Goal: Task Accomplishment & Management: Use online tool/utility

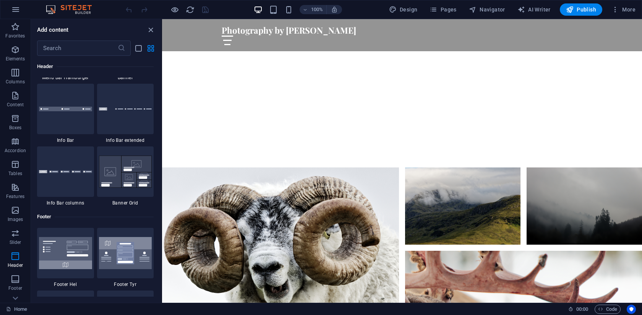
scroll to position [4911, 0]
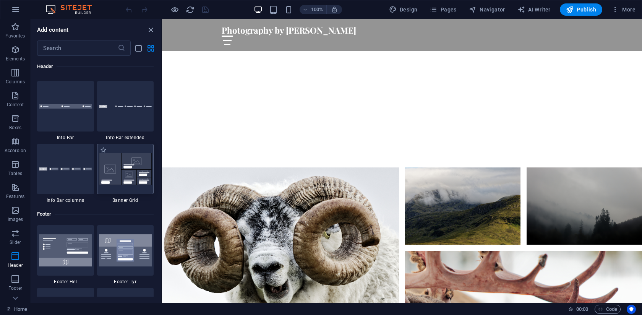
click at [120, 181] on img at bounding box center [125, 169] width 53 height 32
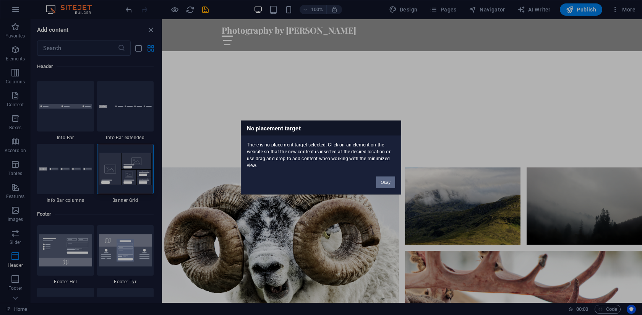
click at [385, 183] on button "Okay" at bounding box center [385, 182] width 19 height 11
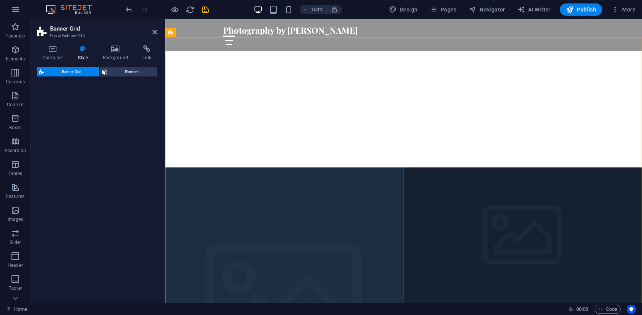
select select "vh"
select select "rem"
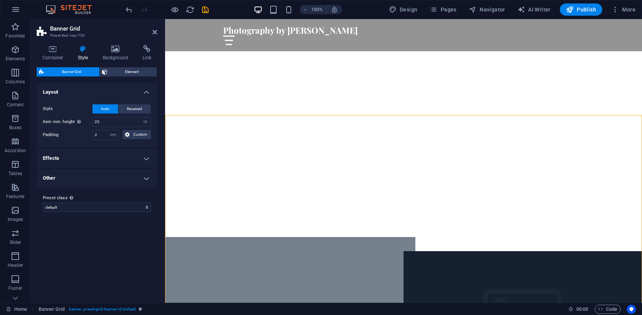
scroll to position [172, 0]
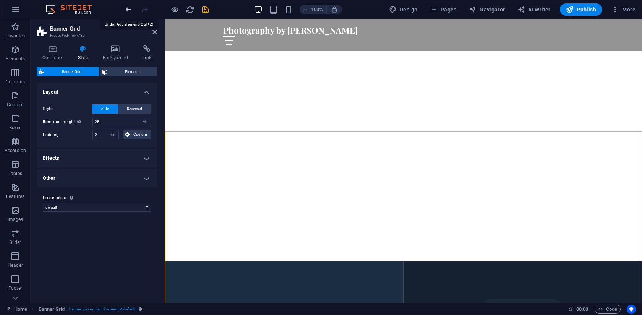
click at [126, 11] on icon "undo" at bounding box center [129, 9] width 9 height 9
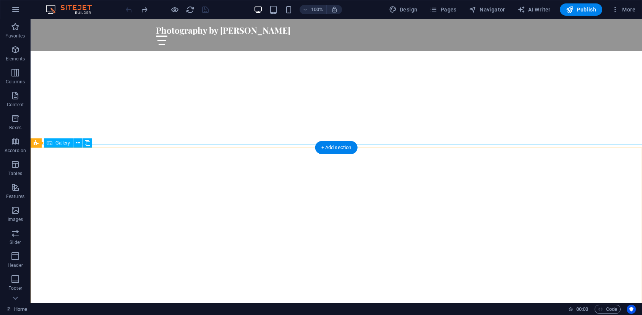
scroll to position [91, 0]
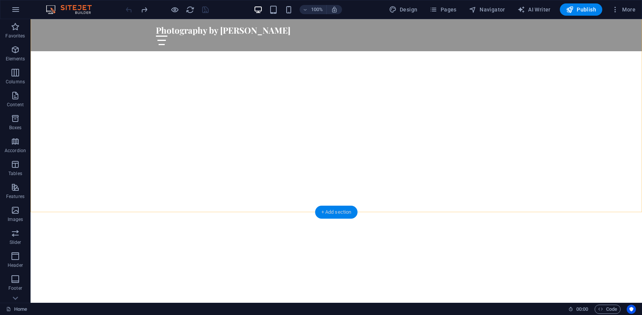
click at [331, 209] on div "+ Add section" at bounding box center [336, 212] width 42 height 13
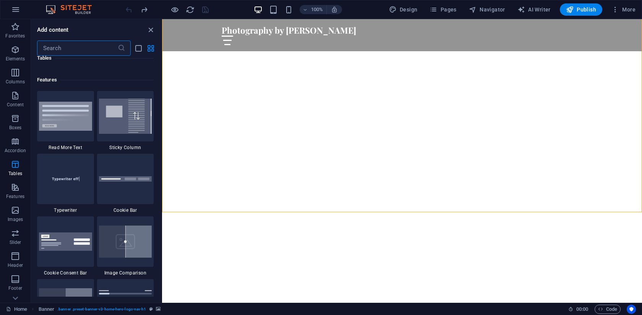
scroll to position [2962, 0]
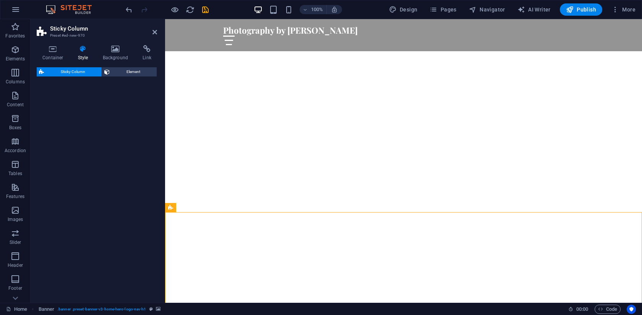
select select "%"
select select "rem"
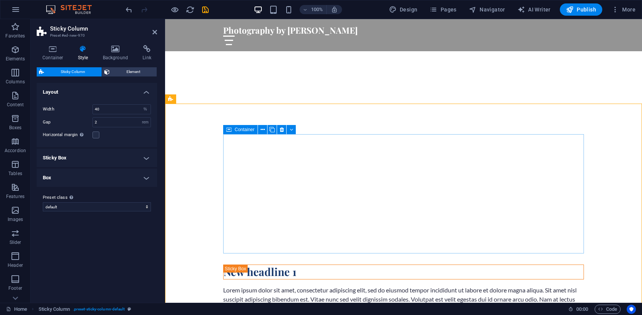
scroll to position [184, 0]
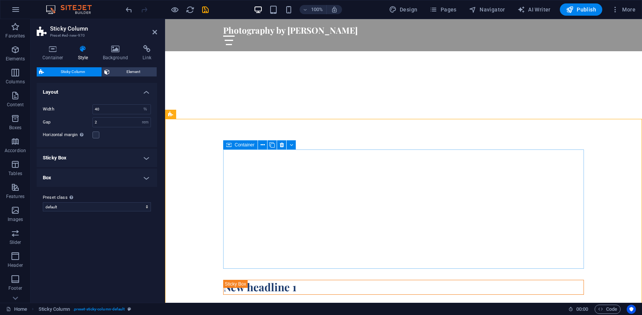
click at [238, 146] on span "Container" at bounding box center [245, 145] width 20 height 5
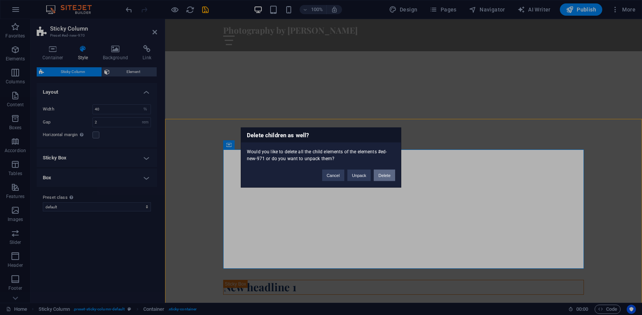
click at [382, 179] on button "Delete" at bounding box center [384, 175] width 21 height 11
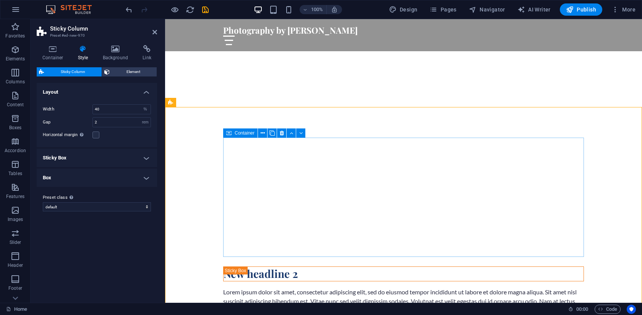
scroll to position [199, 0]
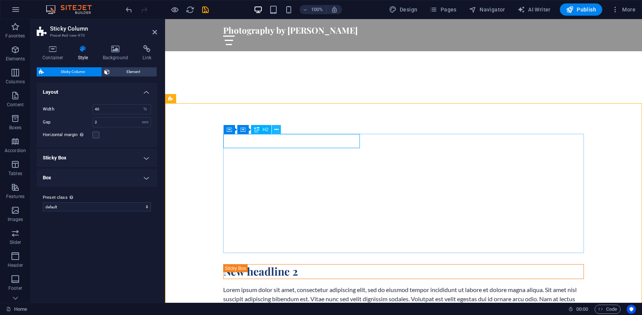
click at [276, 129] on icon at bounding box center [276, 130] width 4 height 8
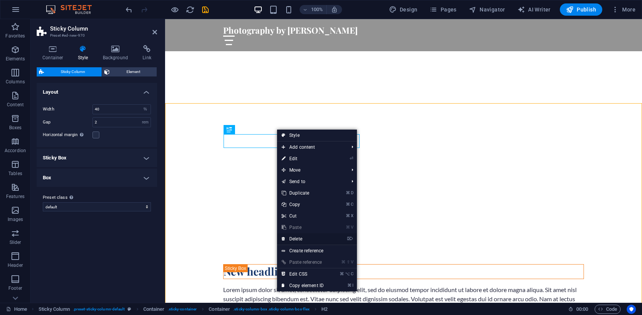
click at [305, 239] on link "⌦ Delete" at bounding box center [302, 238] width 51 height 11
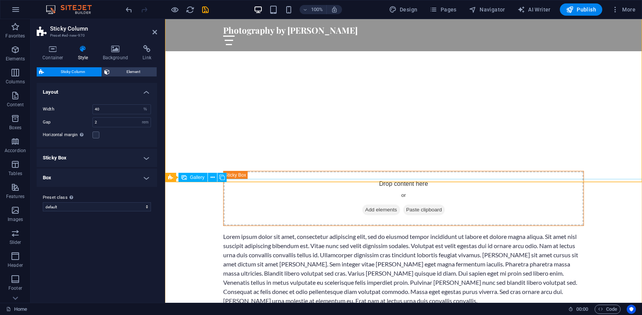
scroll to position [223, 0]
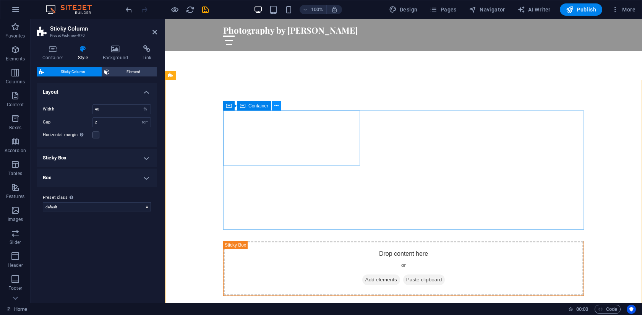
click at [276, 106] on icon at bounding box center [276, 106] width 4 height 8
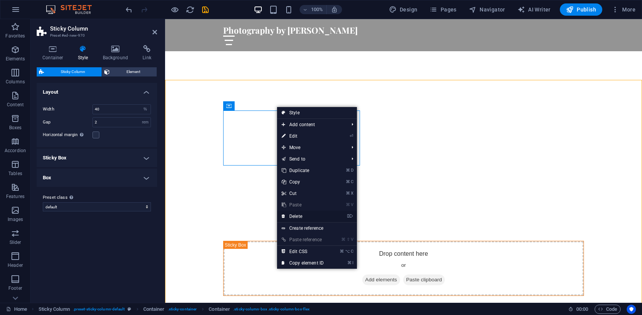
click at [301, 217] on link "⌦ Delete" at bounding box center [302, 216] width 51 height 11
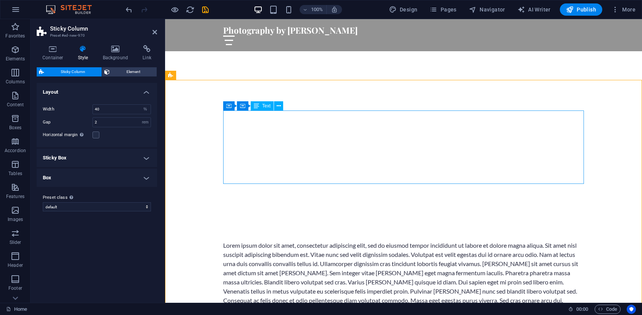
scroll to position [245, 0]
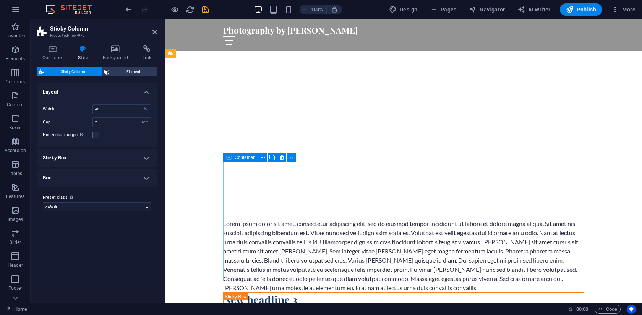
click at [258, 157] on span "Container" at bounding box center [258, 157] width 20 height 5
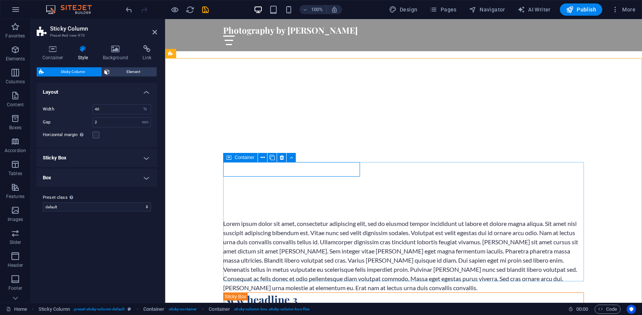
click at [231, 158] on icon at bounding box center [228, 157] width 5 height 9
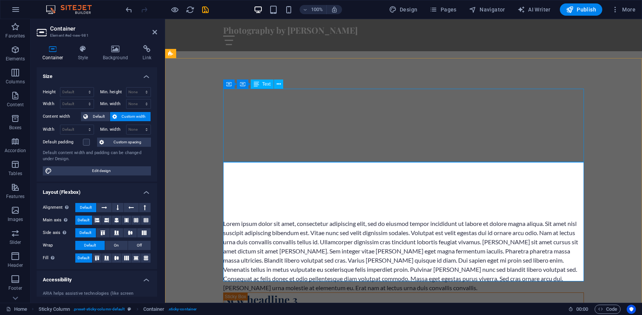
click at [299, 219] on div "Lorem ipsum dolor sit amet, consectetur adipiscing elit, sed do eiusmod tempor …" at bounding box center [403, 255] width 361 height 73
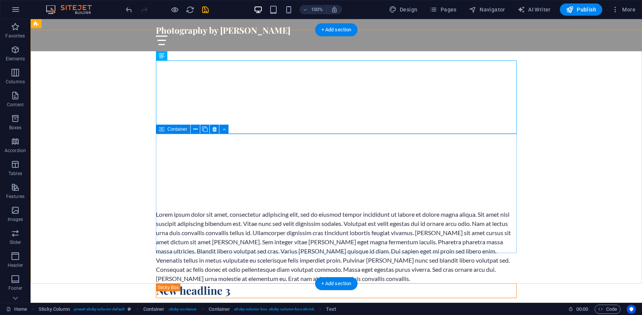
scroll to position [243, 0]
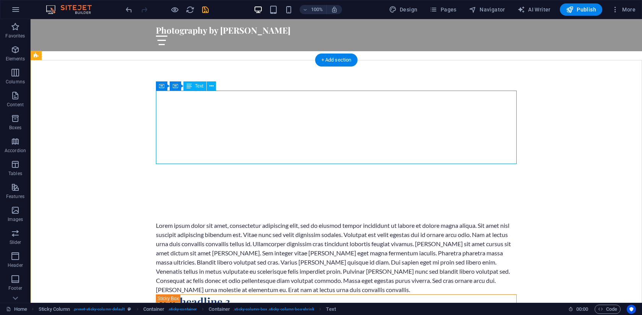
click at [213, 221] on div "Lorem ipsum dolor sit amet, consectetur adipiscing elit, sed do eiusmod tempor …" at bounding box center [336, 257] width 361 height 73
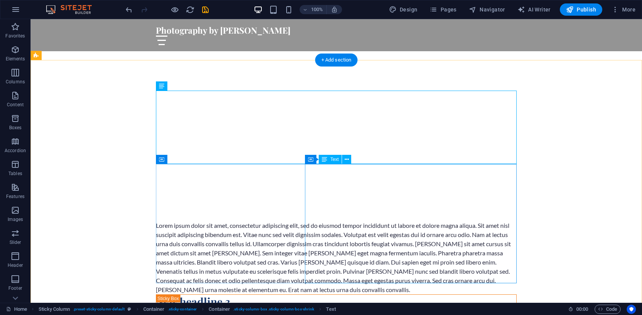
click at [251, 221] on div "Lorem ipsum dolor sit amet, consectetur adipiscing elit, sed do eiusmod tempor …" at bounding box center [336, 257] width 361 height 73
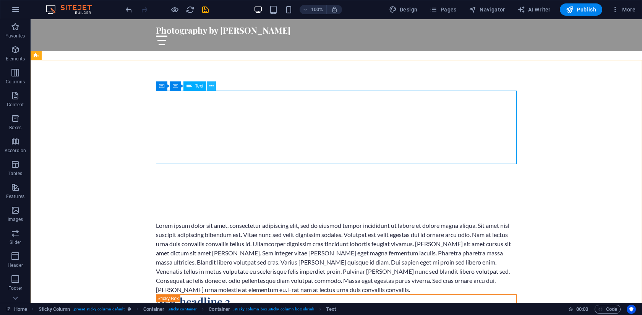
click at [212, 85] on icon at bounding box center [211, 86] width 4 height 8
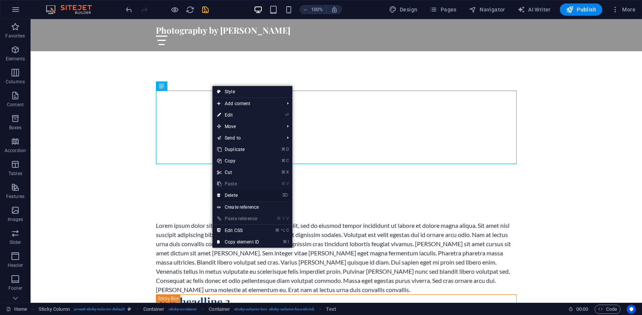
click at [238, 194] on link "⌦ Delete" at bounding box center [237, 195] width 51 height 11
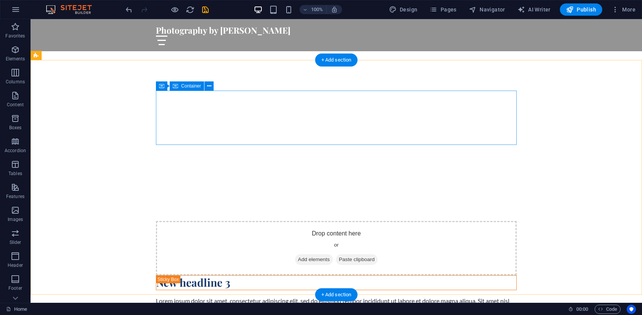
click at [271, 221] on div "Drop content here or Add elements Paste clipboard" at bounding box center [336, 248] width 361 height 54
